Goal: Find specific page/section: Find specific page/section

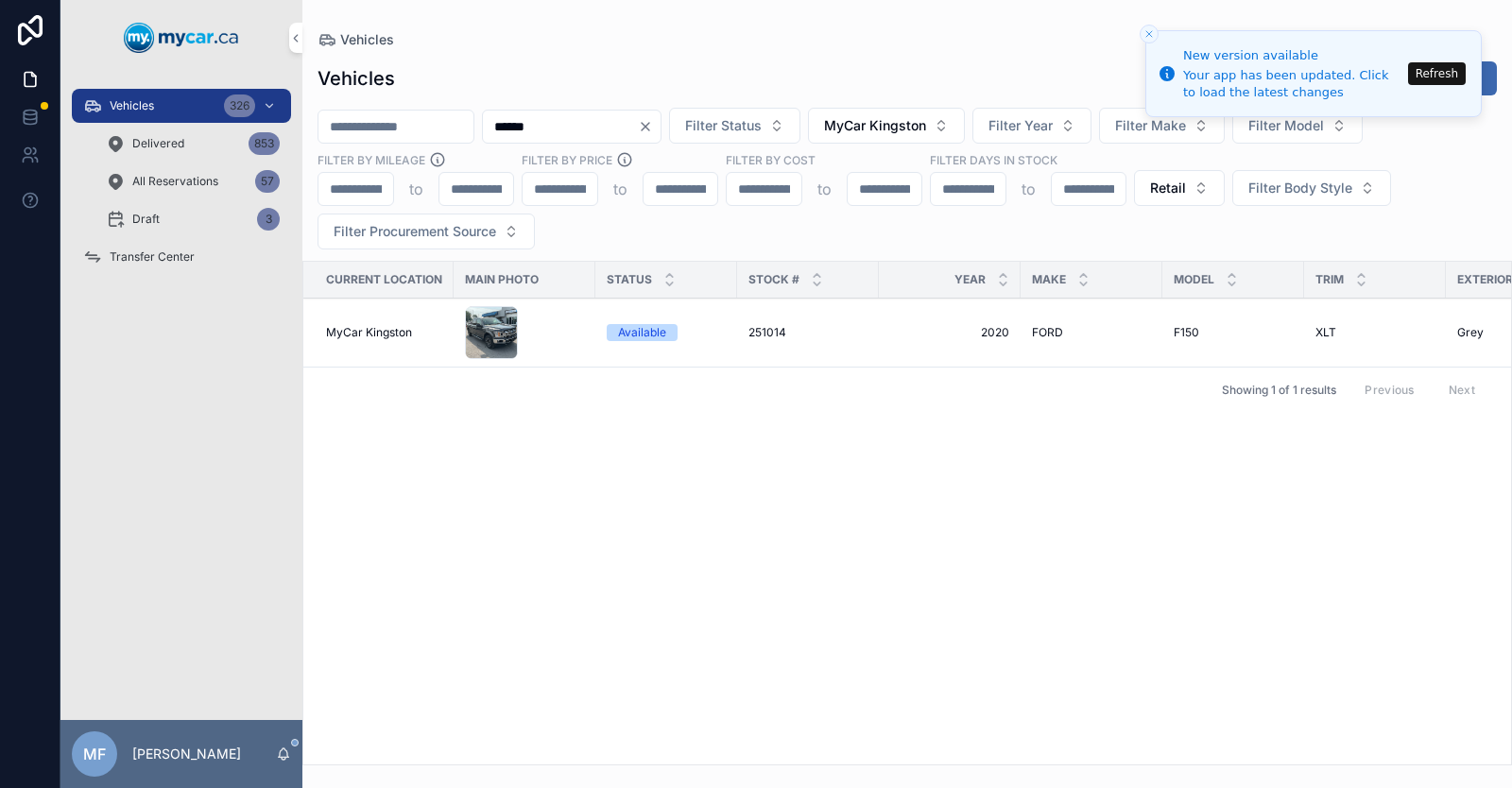
click at [1430, 74] on button "Refresh" at bounding box center [1437, 73] width 57 height 22
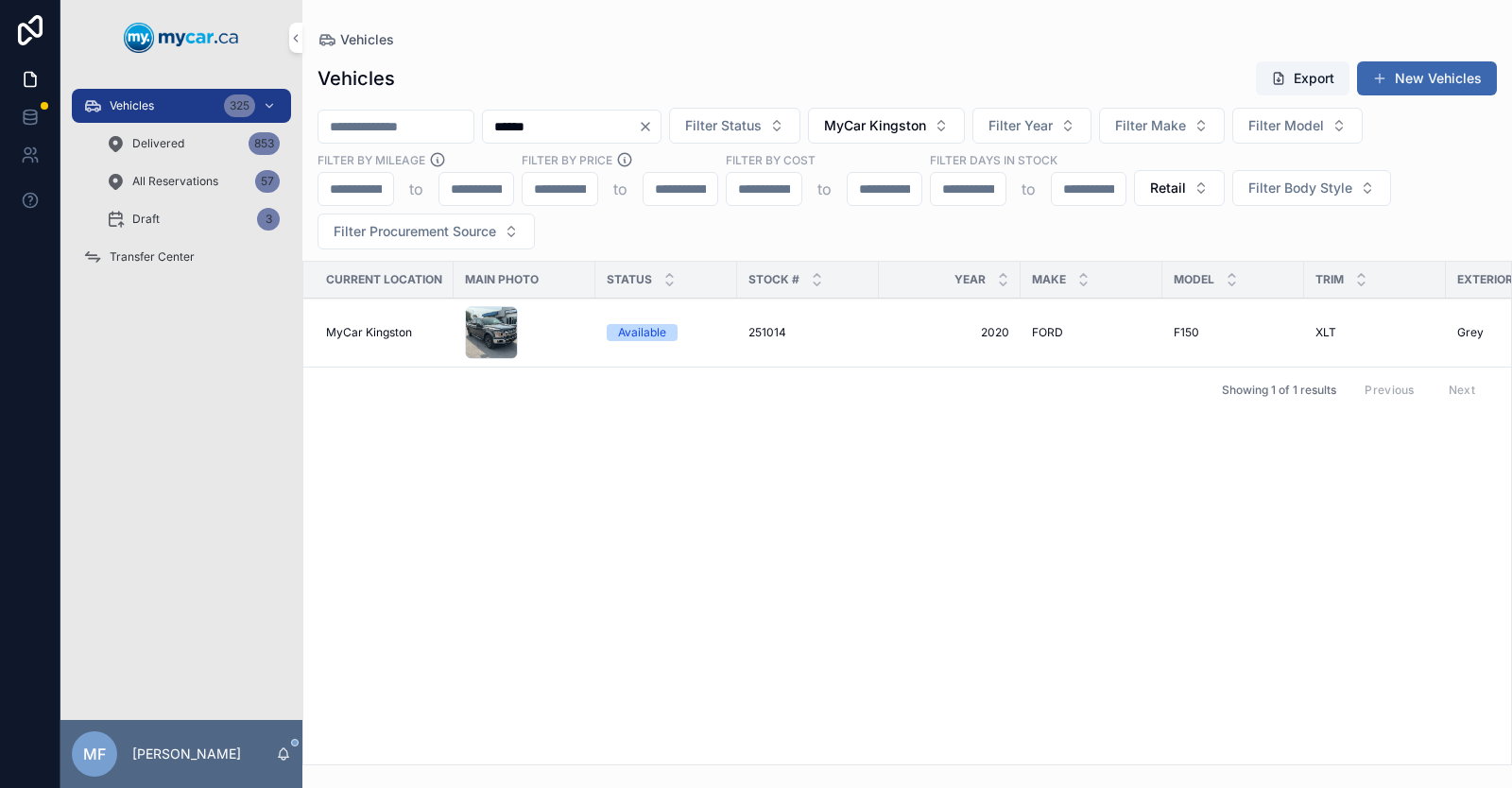
click at [653, 129] on icon "Clear" at bounding box center [646, 127] width 16 height 16
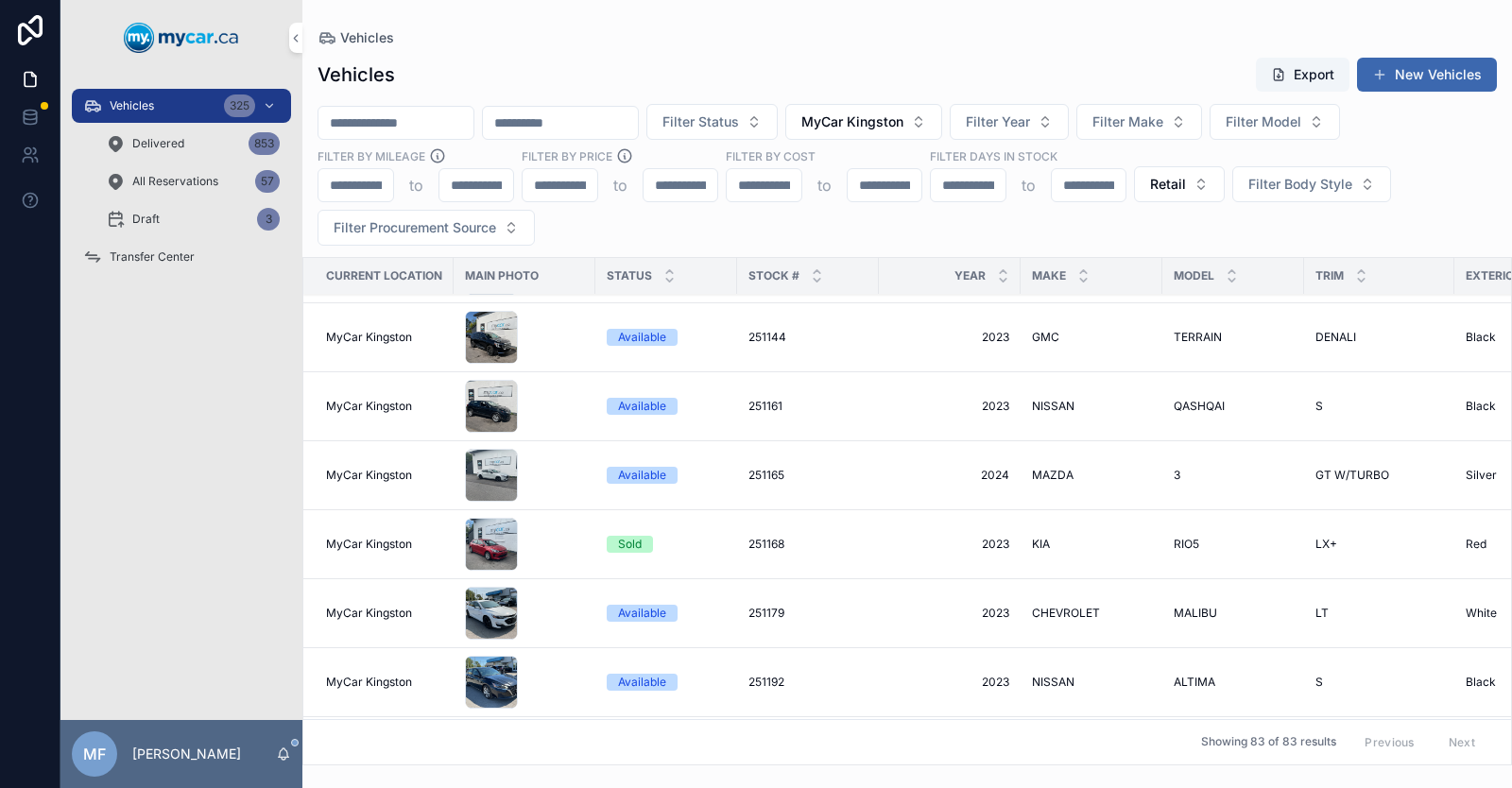
scroll to position [3119, 0]
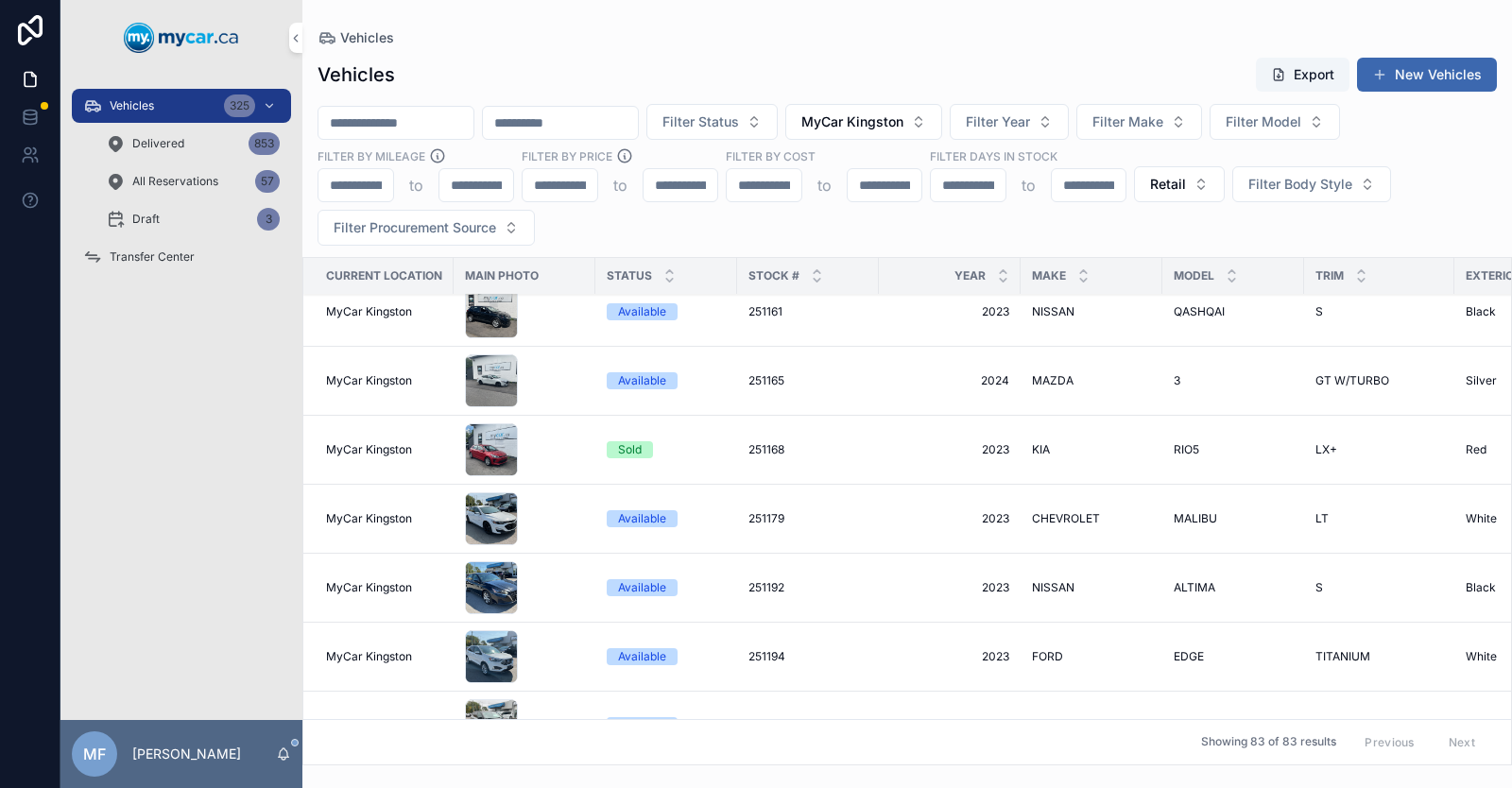
click at [625, 452] on div "Sold" at bounding box center [630, 449] width 23 height 17
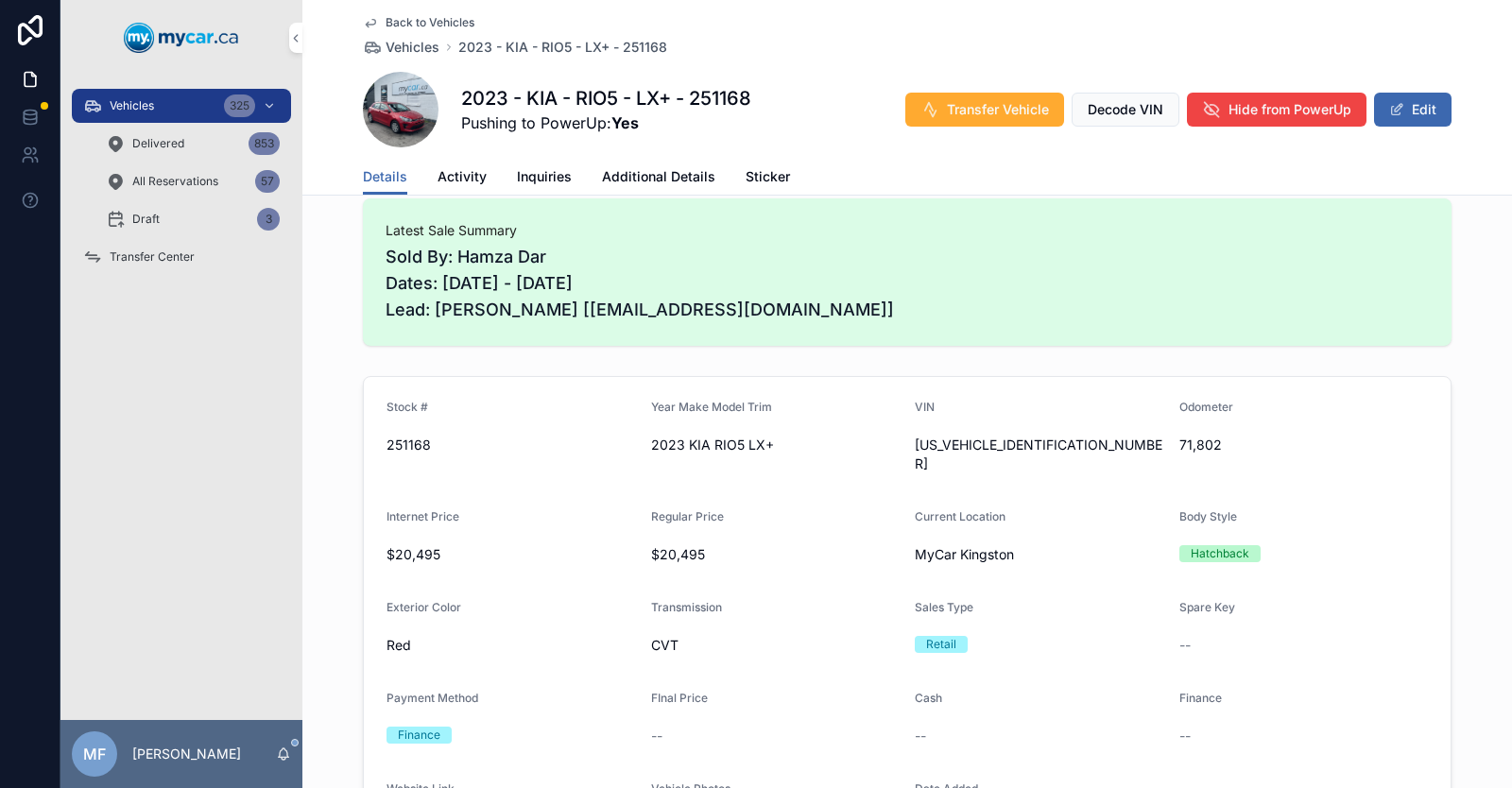
scroll to position [283, 0]
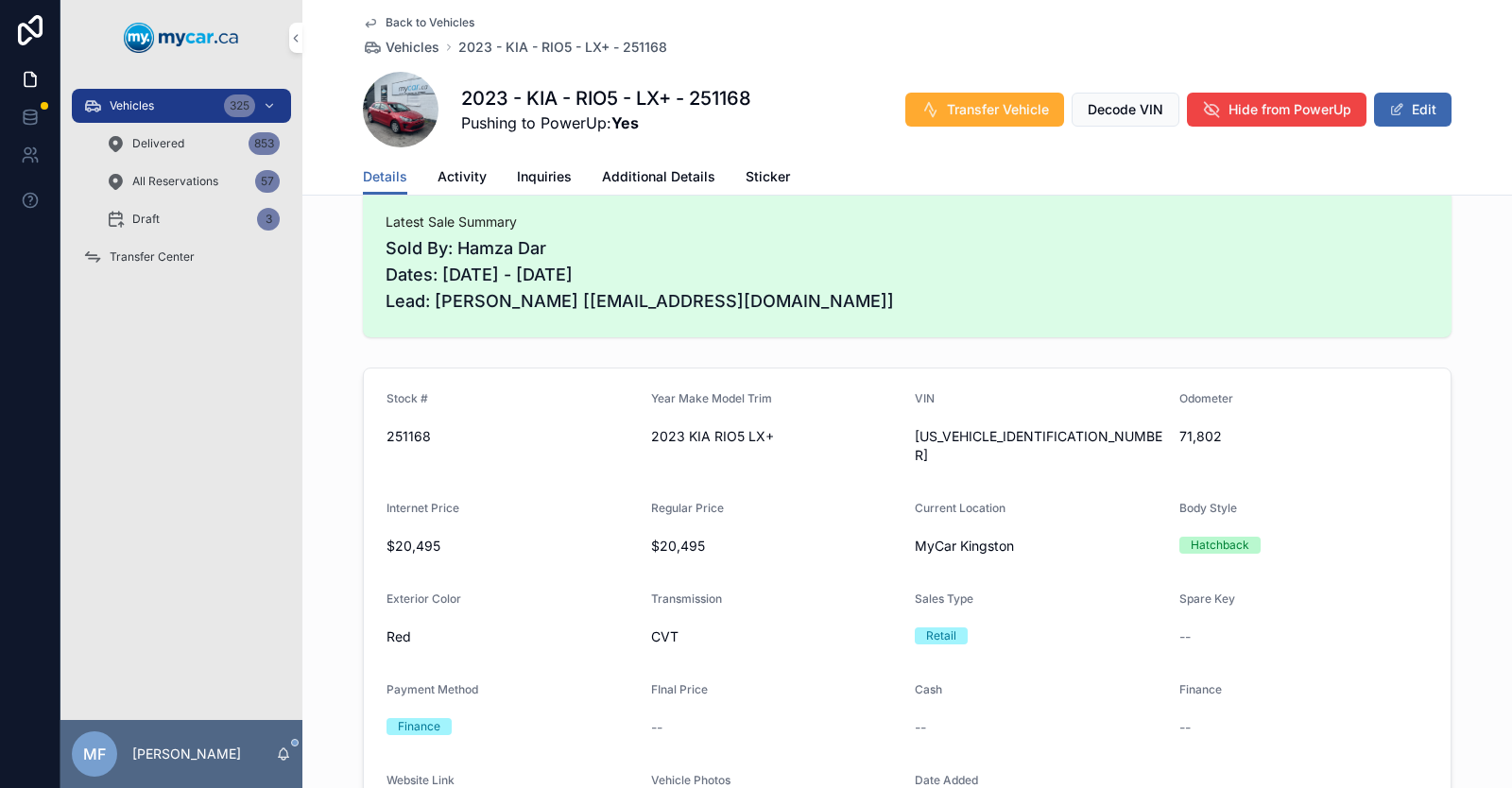
click at [424, 22] on span "Back to Vehicles" at bounding box center [430, 23] width 89 height 16
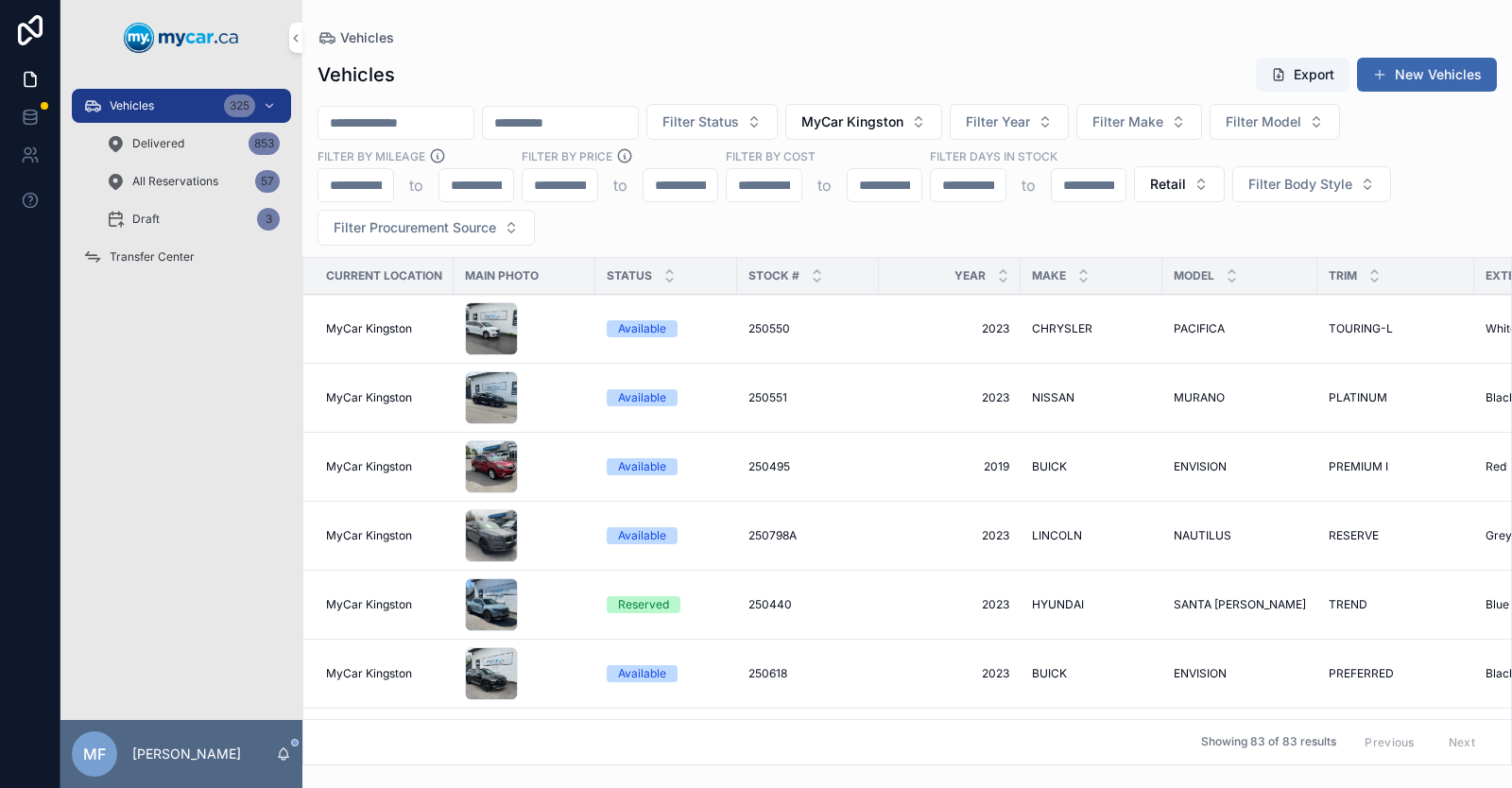
click at [434, 117] on input "scrollable content" at bounding box center [396, 123] width 155 height 26
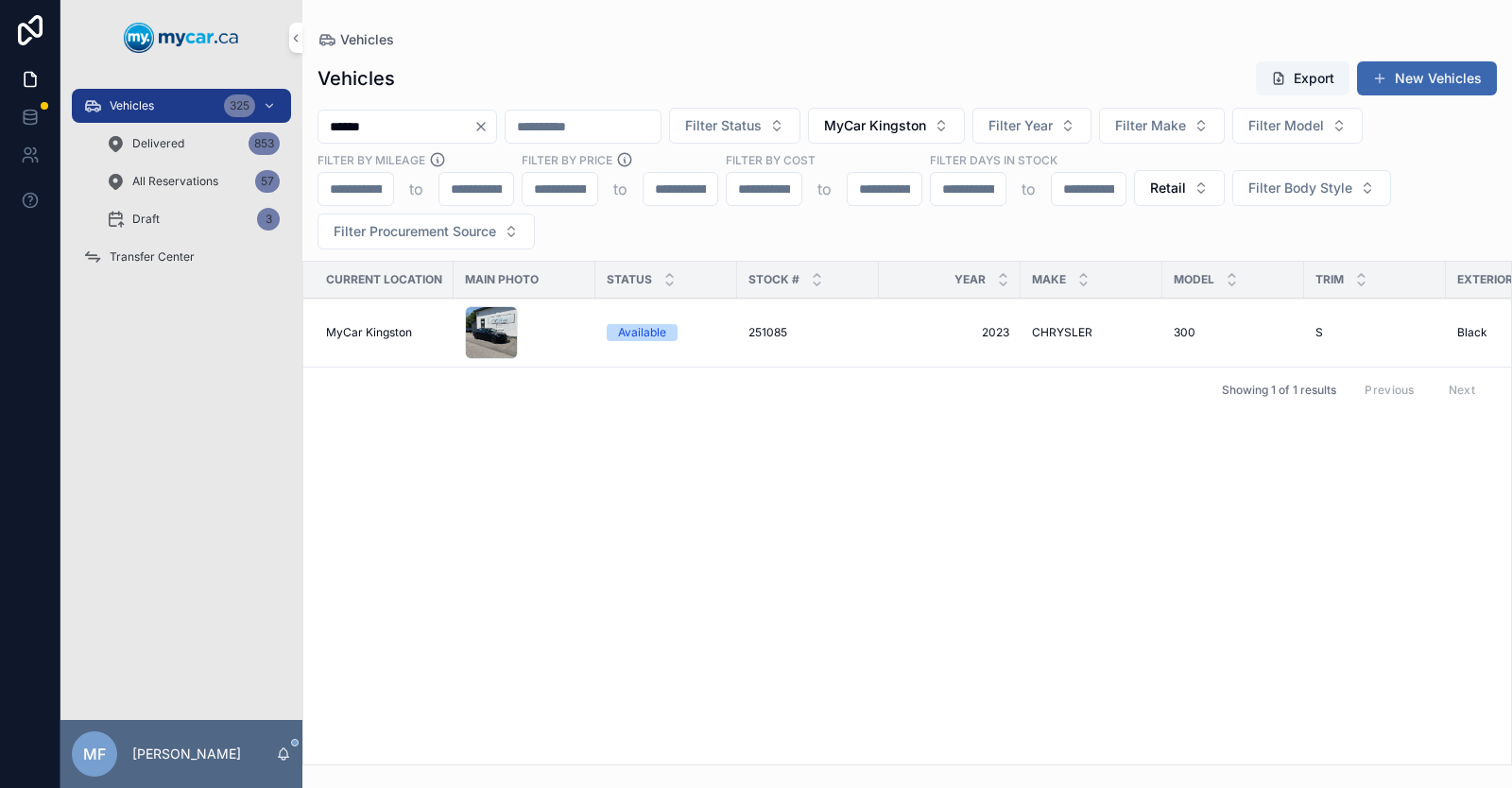
type input "******"
click at [773, 336] on span "251085" at bounding box center [768, 333] width 39 height 16
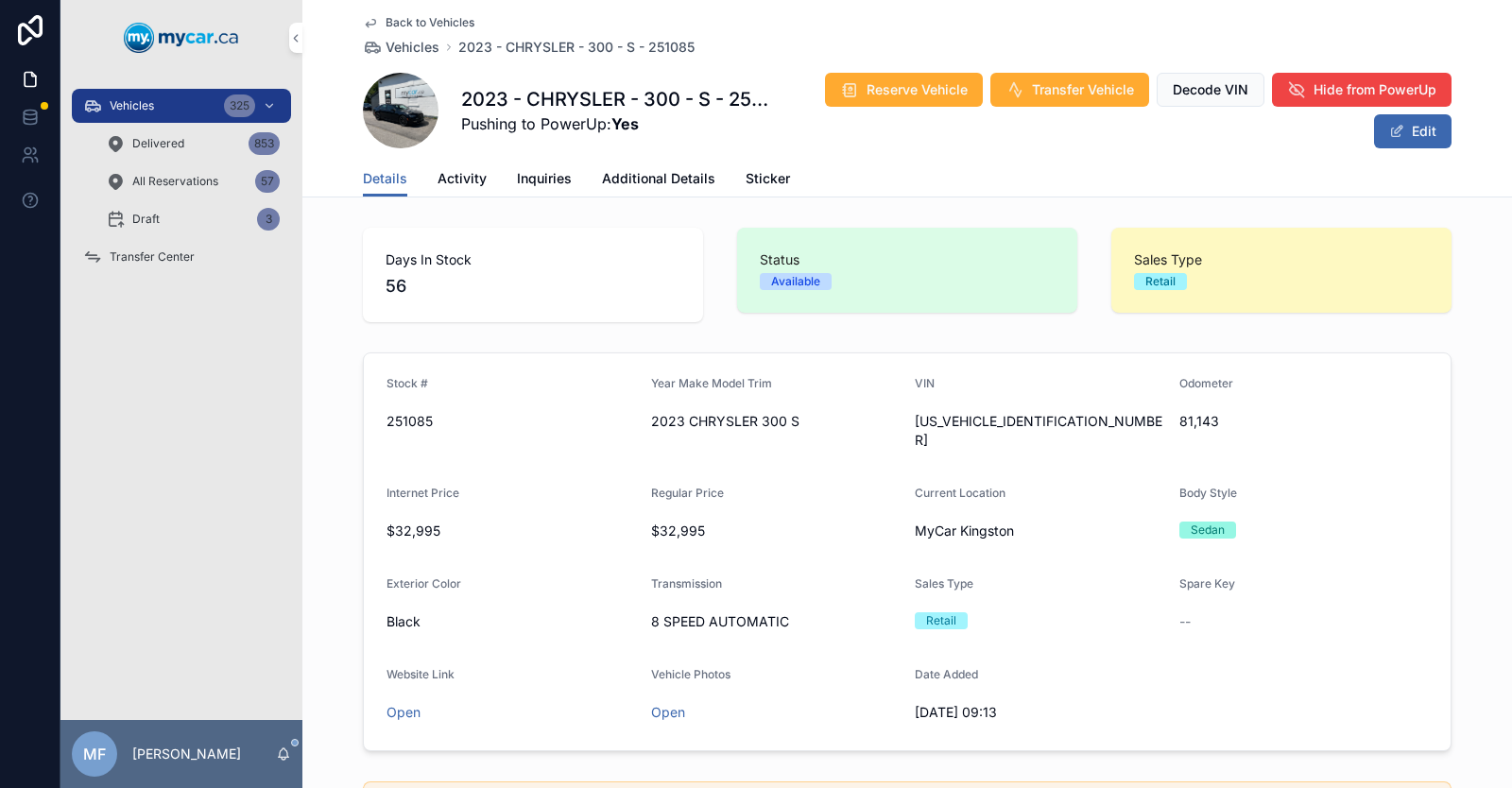
click at [528, 179] on span "Inquiries" at bounding box center [545, 178] width 55 height 19
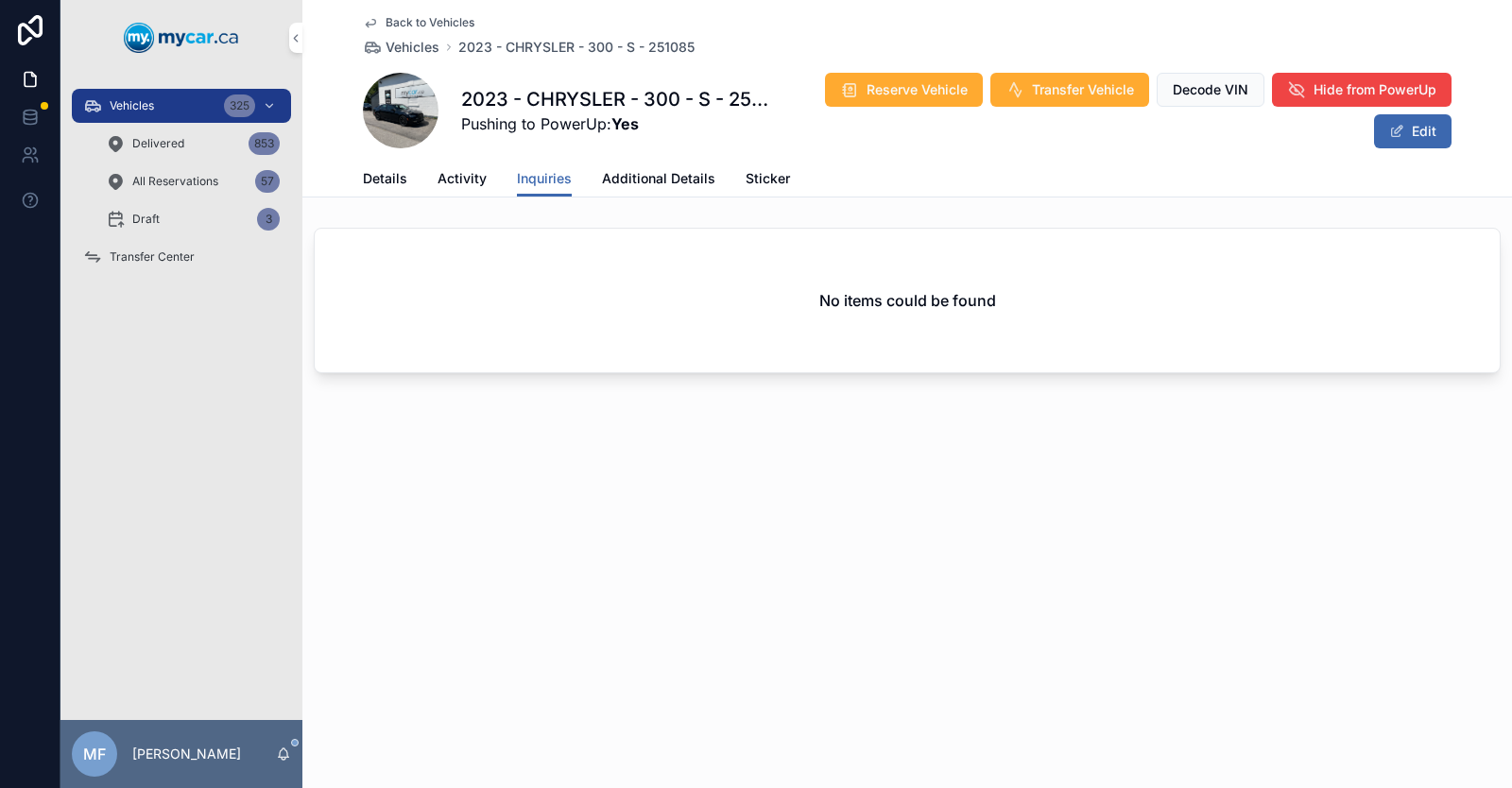
click at [468, 181] on span "Activity" at bounding box center [462, 178] width 49 height 19
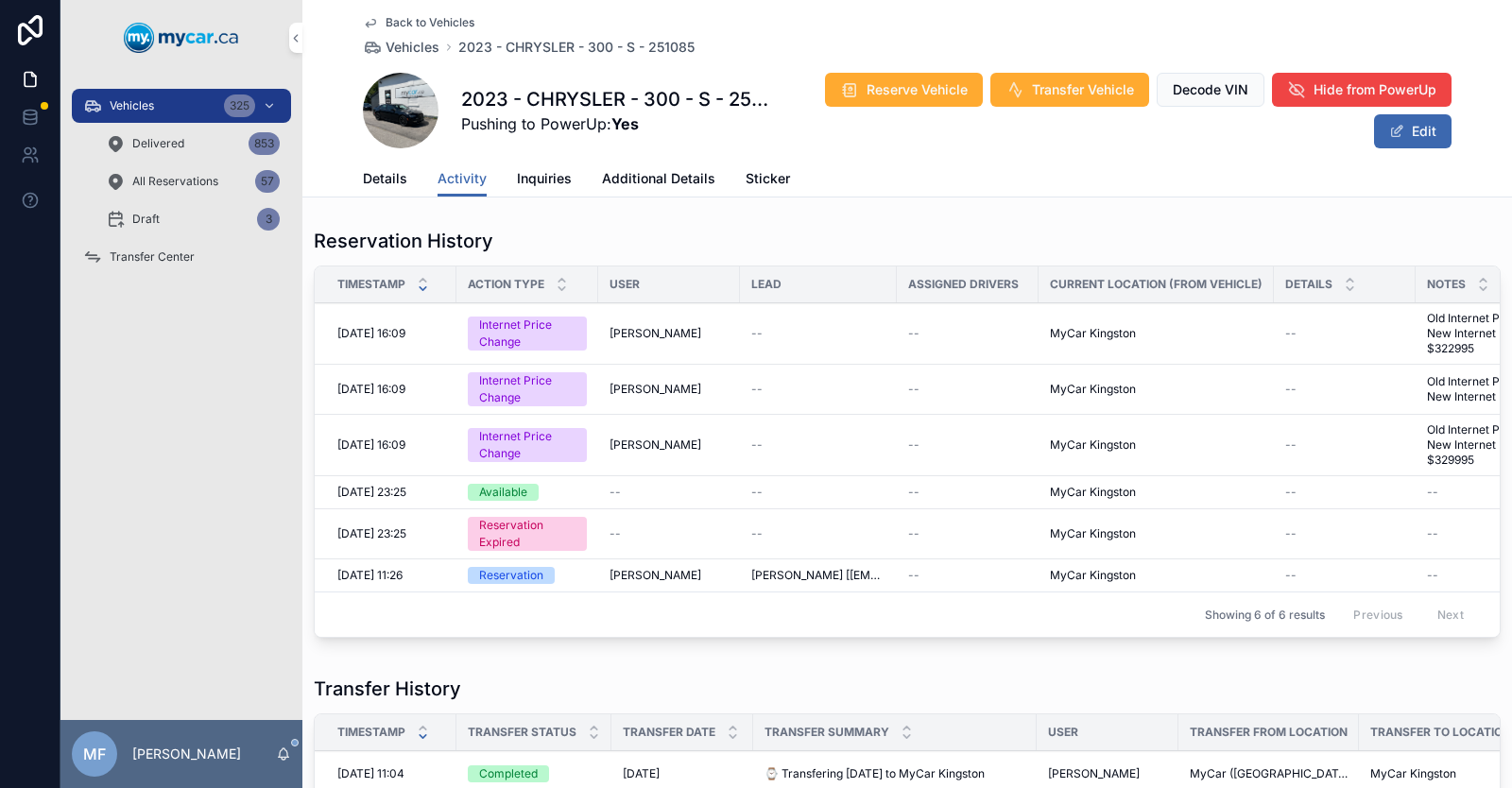
click at [386, 183] on span "Details" at bounding box center [386, 178] width 45 height 19
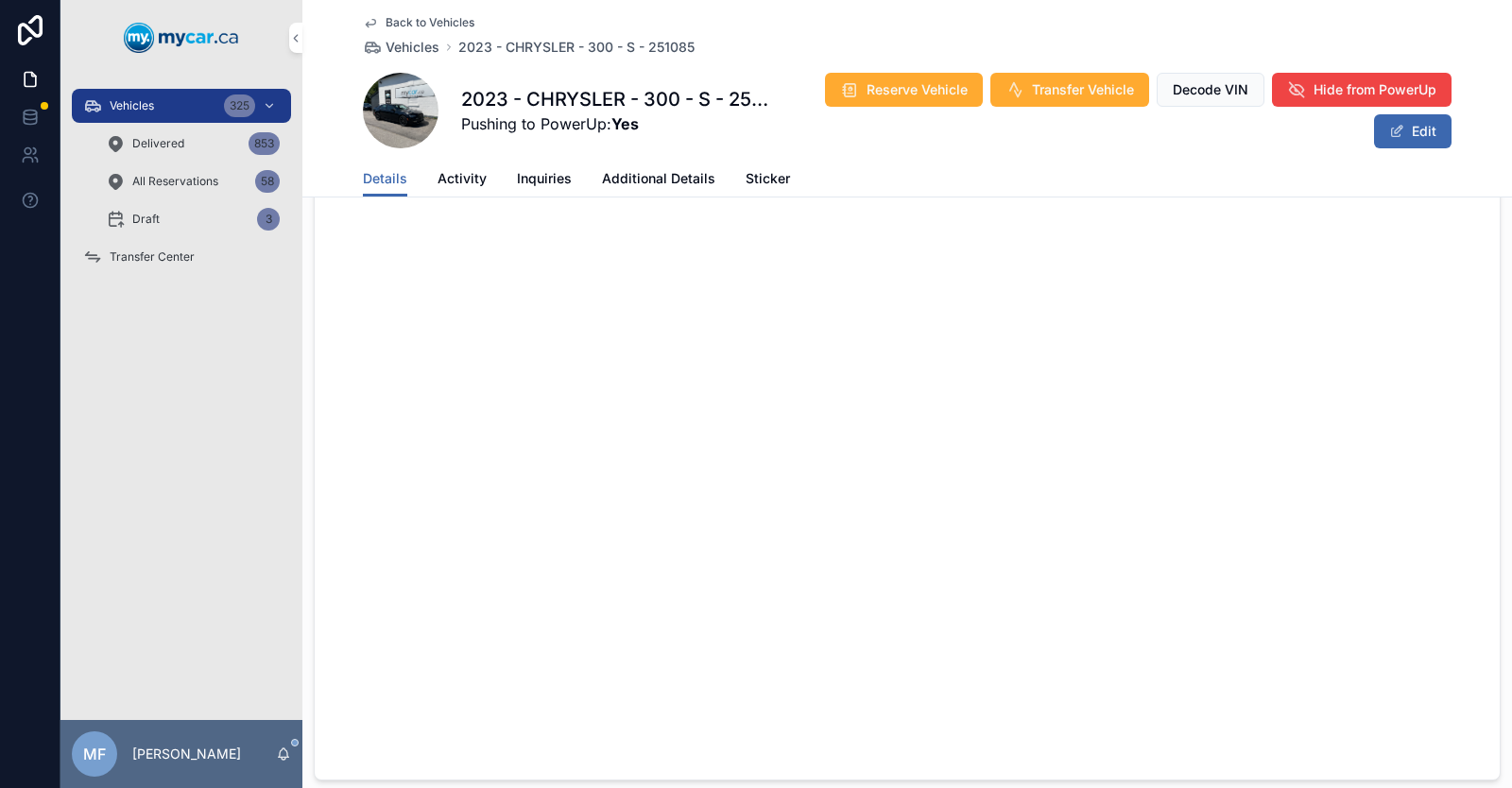
scroll to position [839, 0]
click at [363, 23] on icon "scrollable content" at bounding box center [371, 23] width 16 height 16
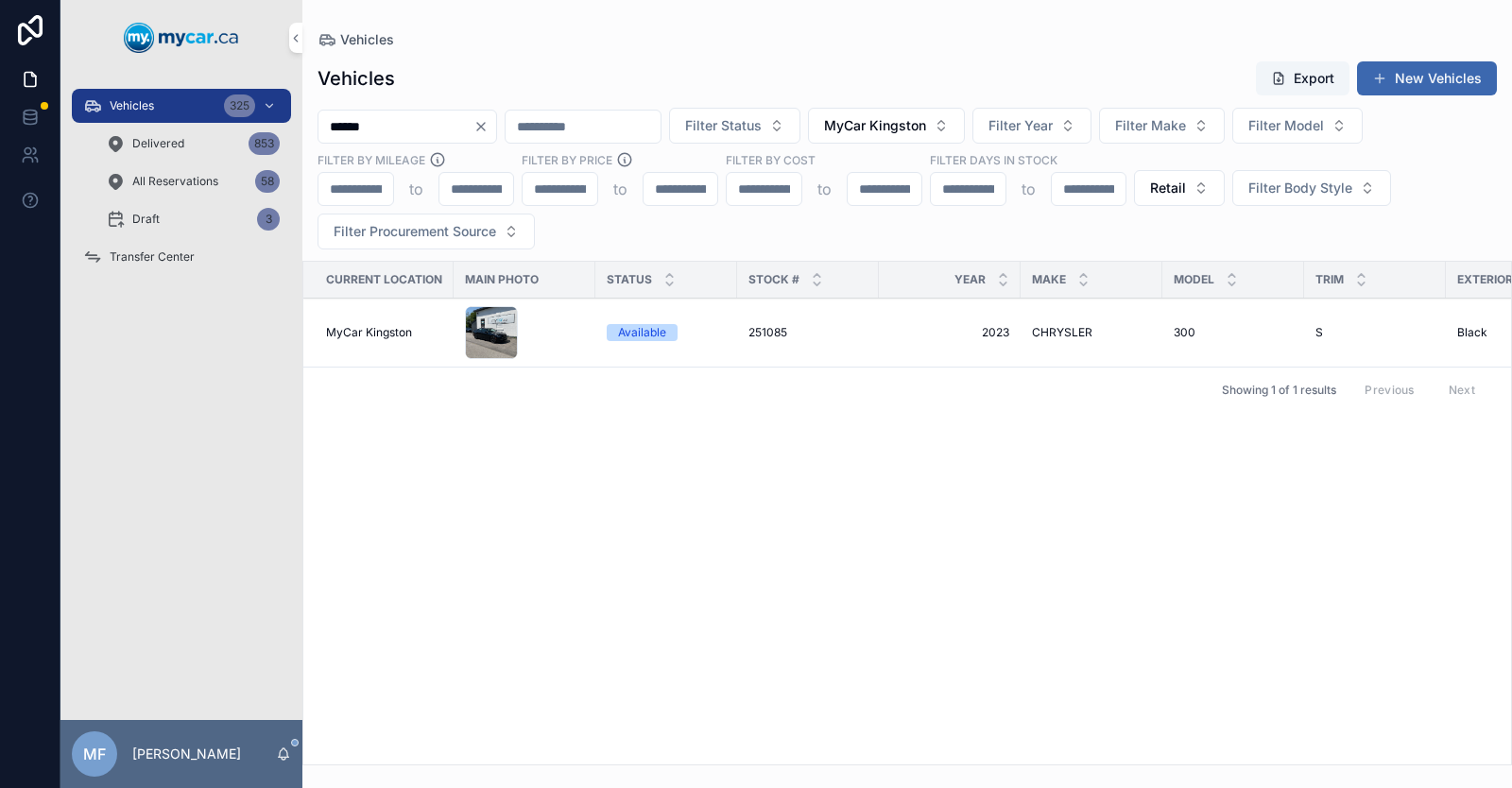
click at [489, 128] on icon "Clear" at bounding box center [481, 127] width 16 height 16
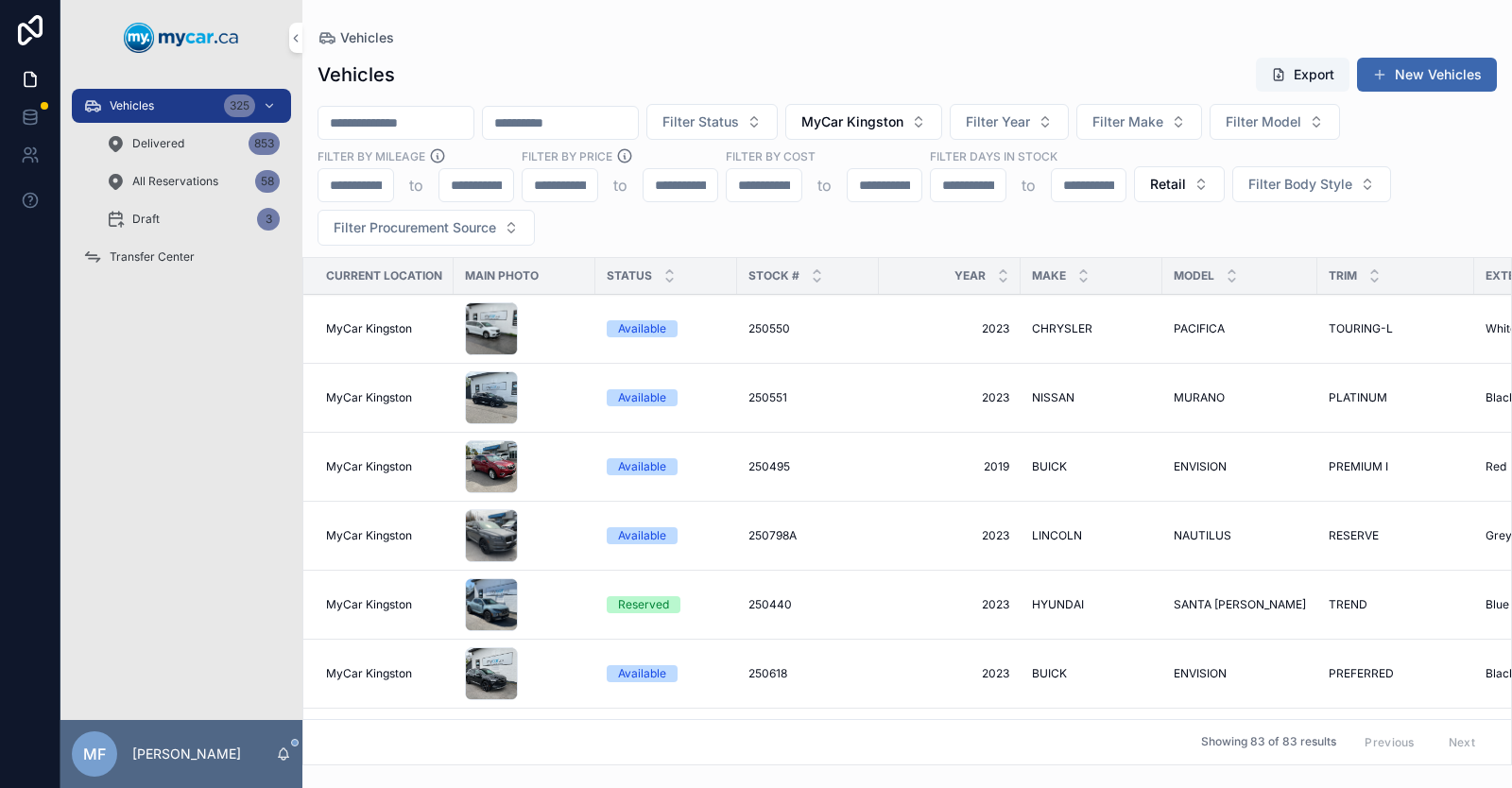
drag, startPoint x: 98, startPoint y: 48, endPoint x: 130, endPoint y: 492, distance: 445.2
click at [130, 492] on div "Vehicles 325 Delivered 853 All Reservations 58 Draft 3 Transfer Center" at bounding box center [181, 398] width 242 height 645
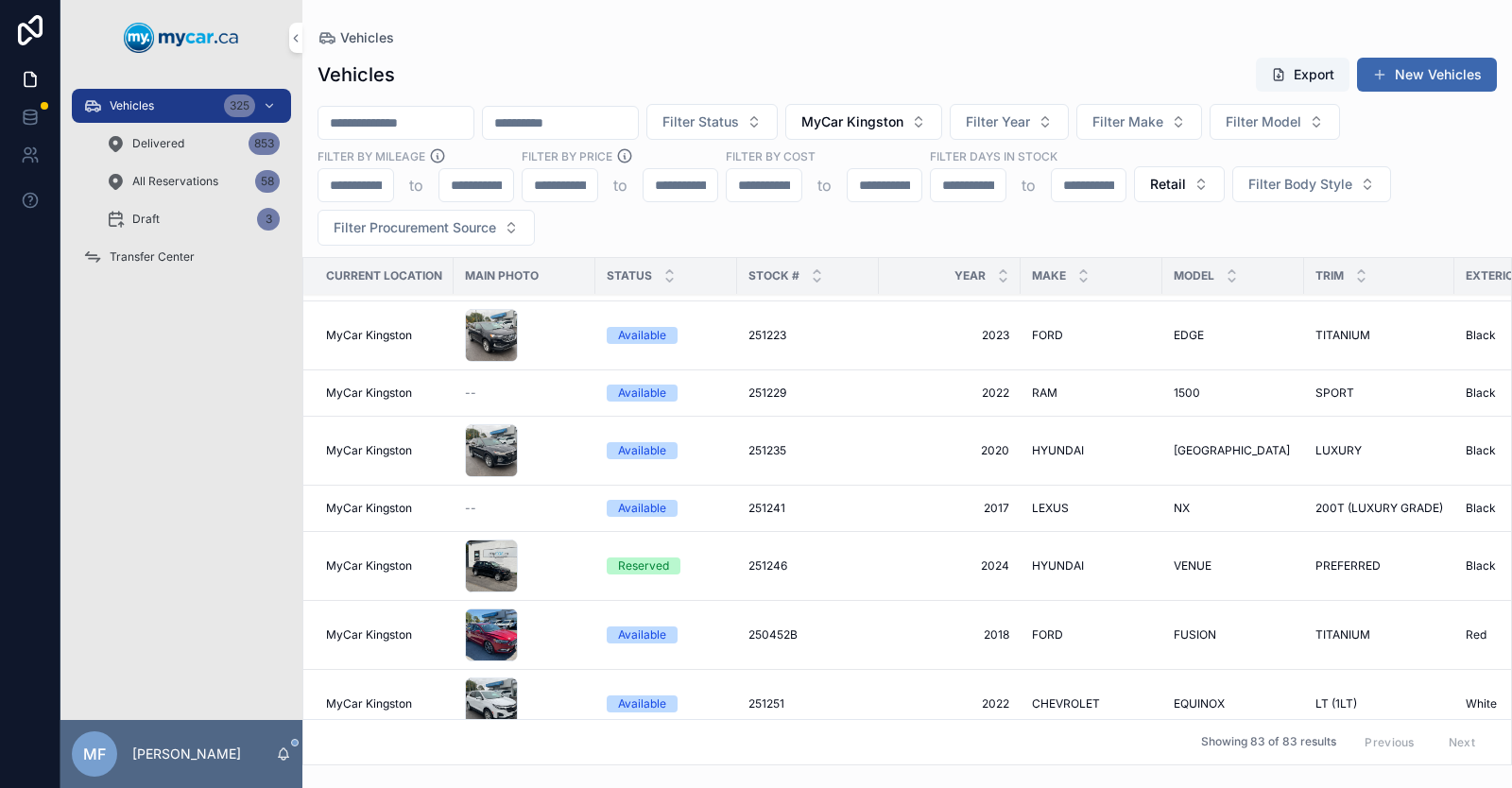
scroll to position [3969, 0]
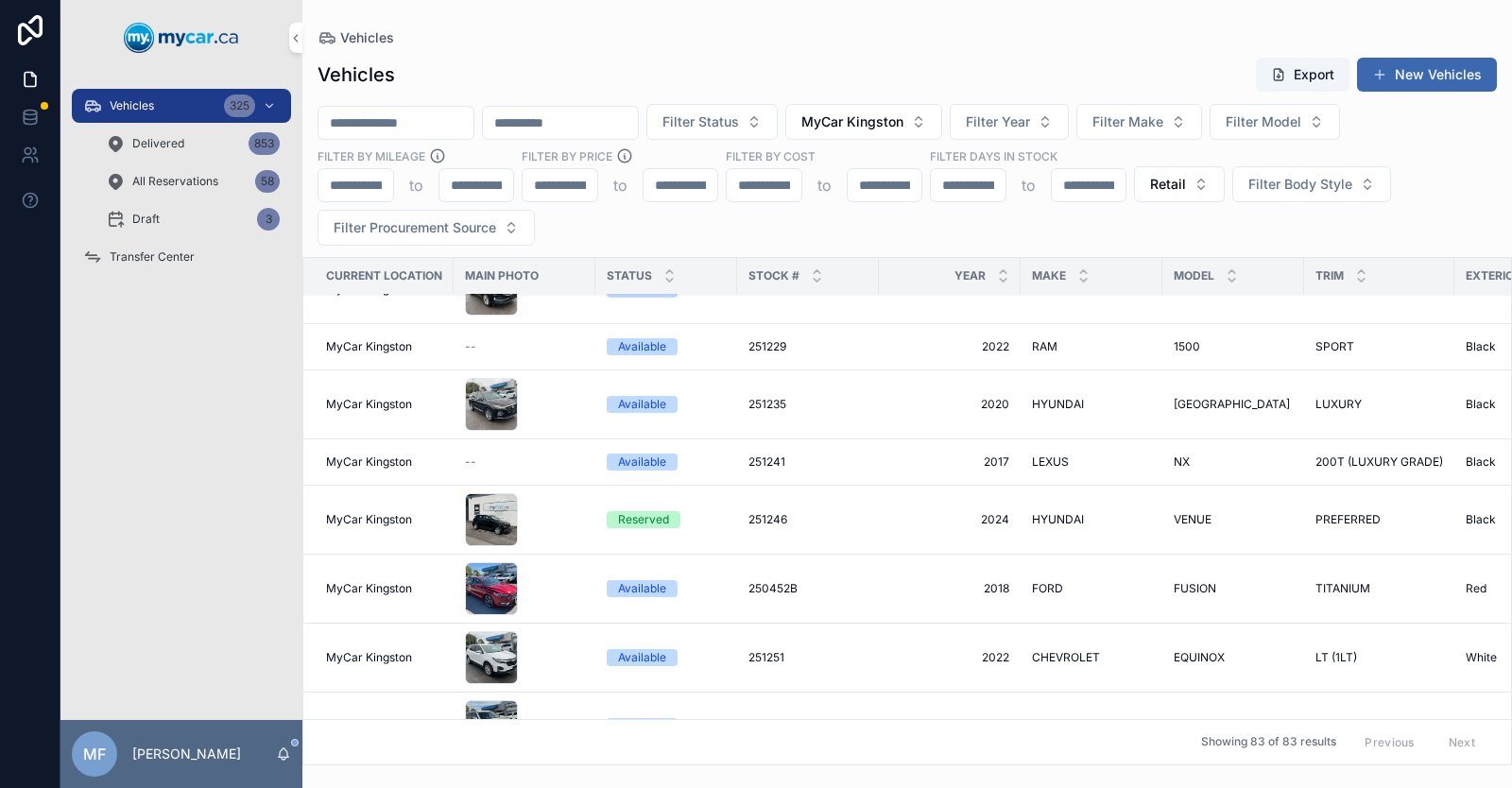
click at [1037, 455] on span "LEXUS" at bounding box center [1051, 463] width 37 height 16
